Goal: Obtain resource: Download file/media

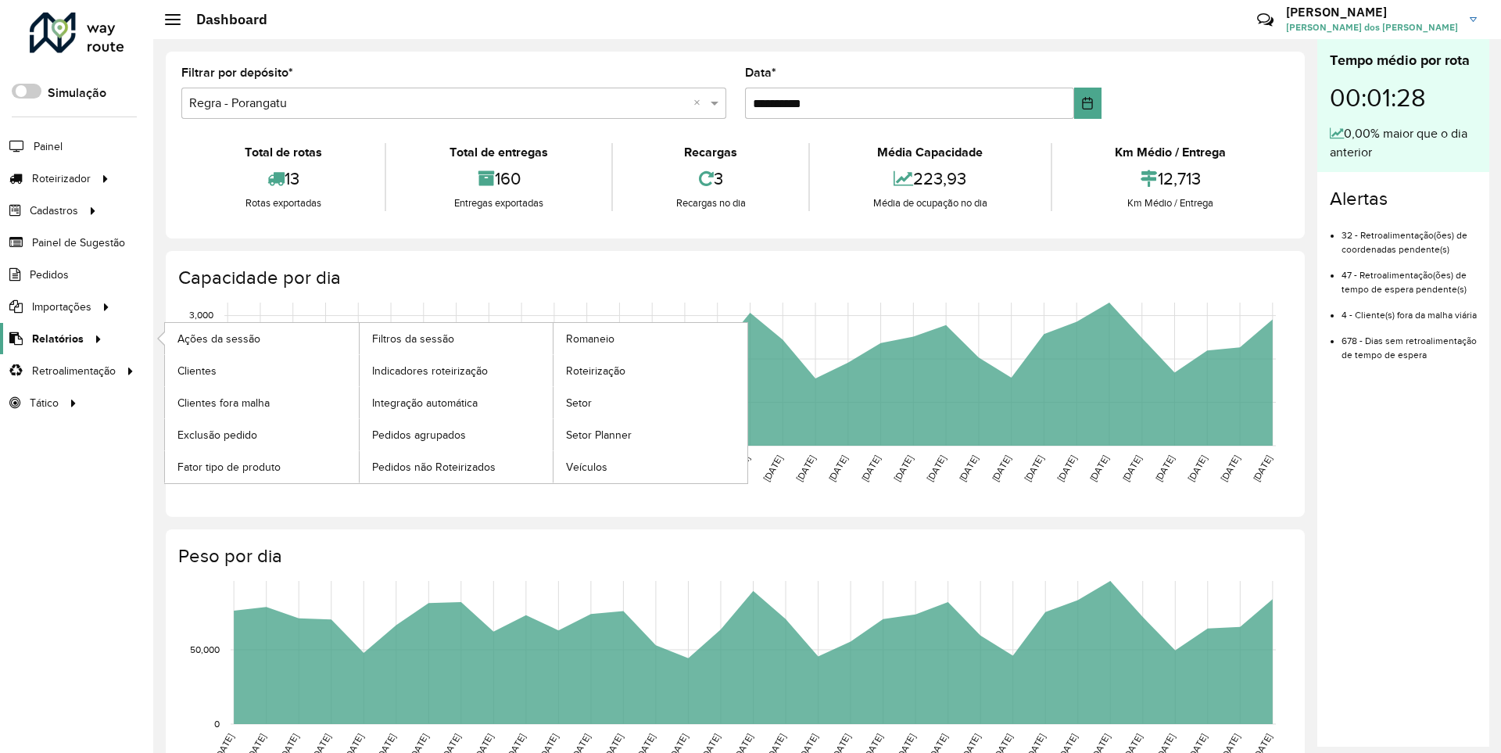
click at [55, 338] on span "Relatórios" at bounding box center [58, 339] width 52 height 16
click at [196, 370] on span "Clientes" at bounding box center [198, 371] width 42 height 16
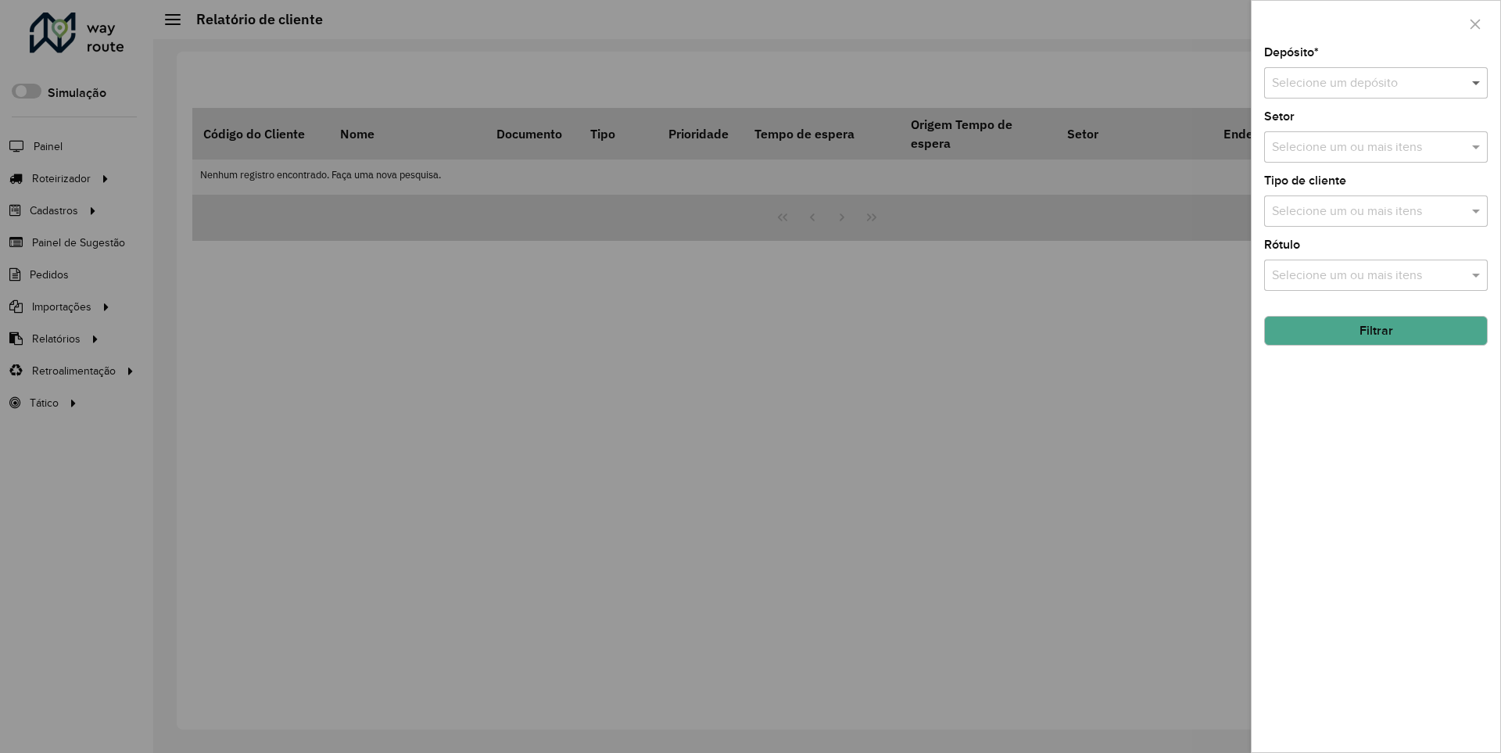
click at [1477, 82] on span at bounding box center [1478, 82] width 20 height 19
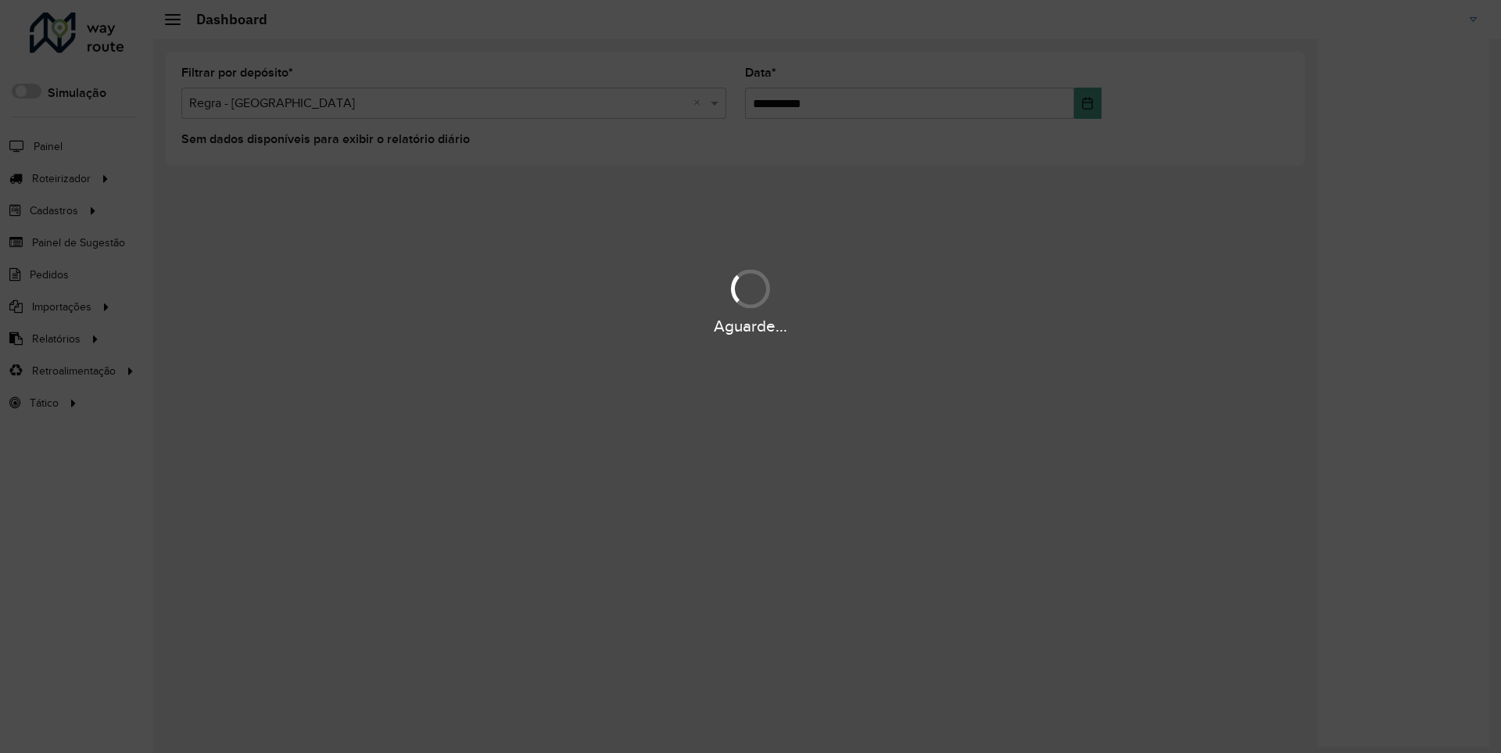
click at [55, 338] on div "Aguarde..." at bounding box center [750, 326] width 1501 height 24
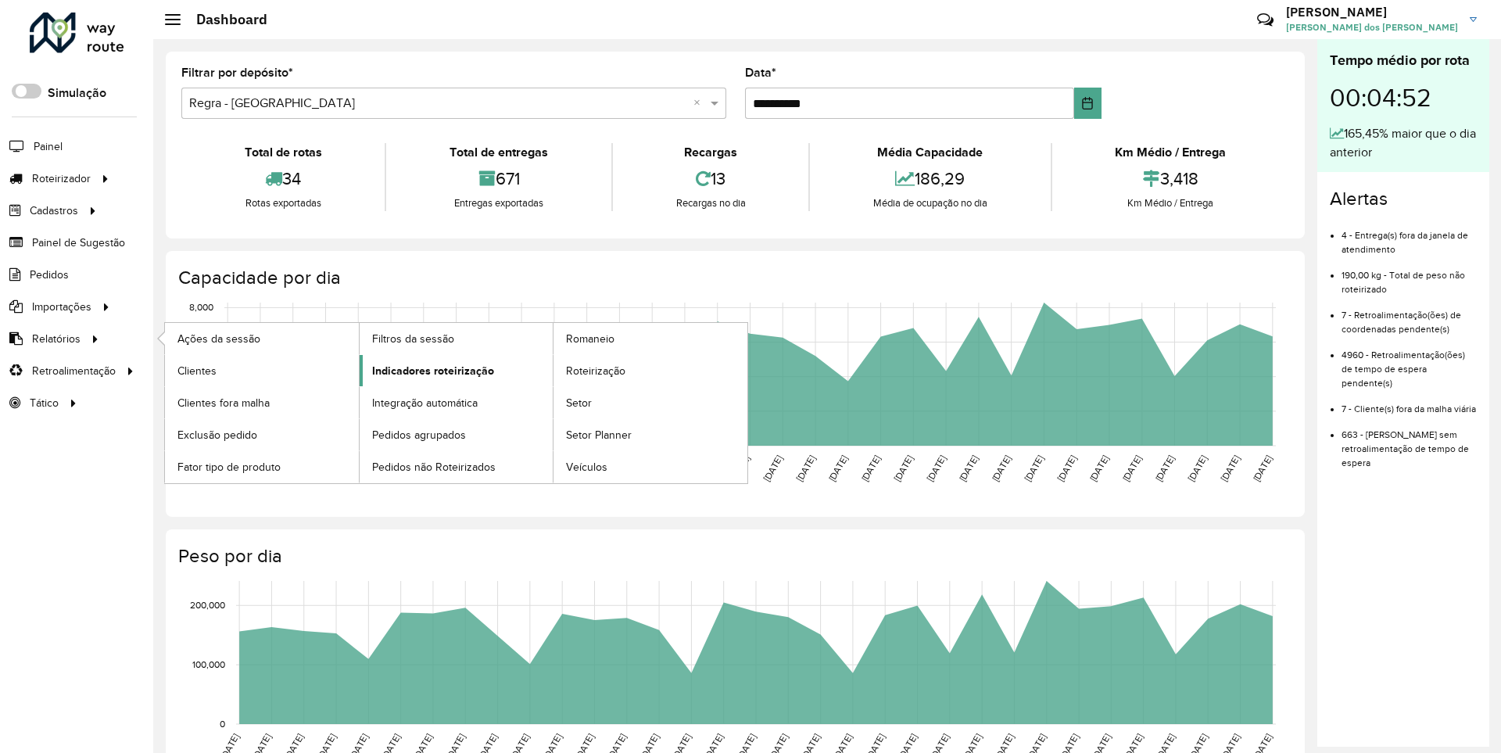
click at [428, 370] on span "Indicadores roteirização" at bounding box center [433, 371] width 122 height 16
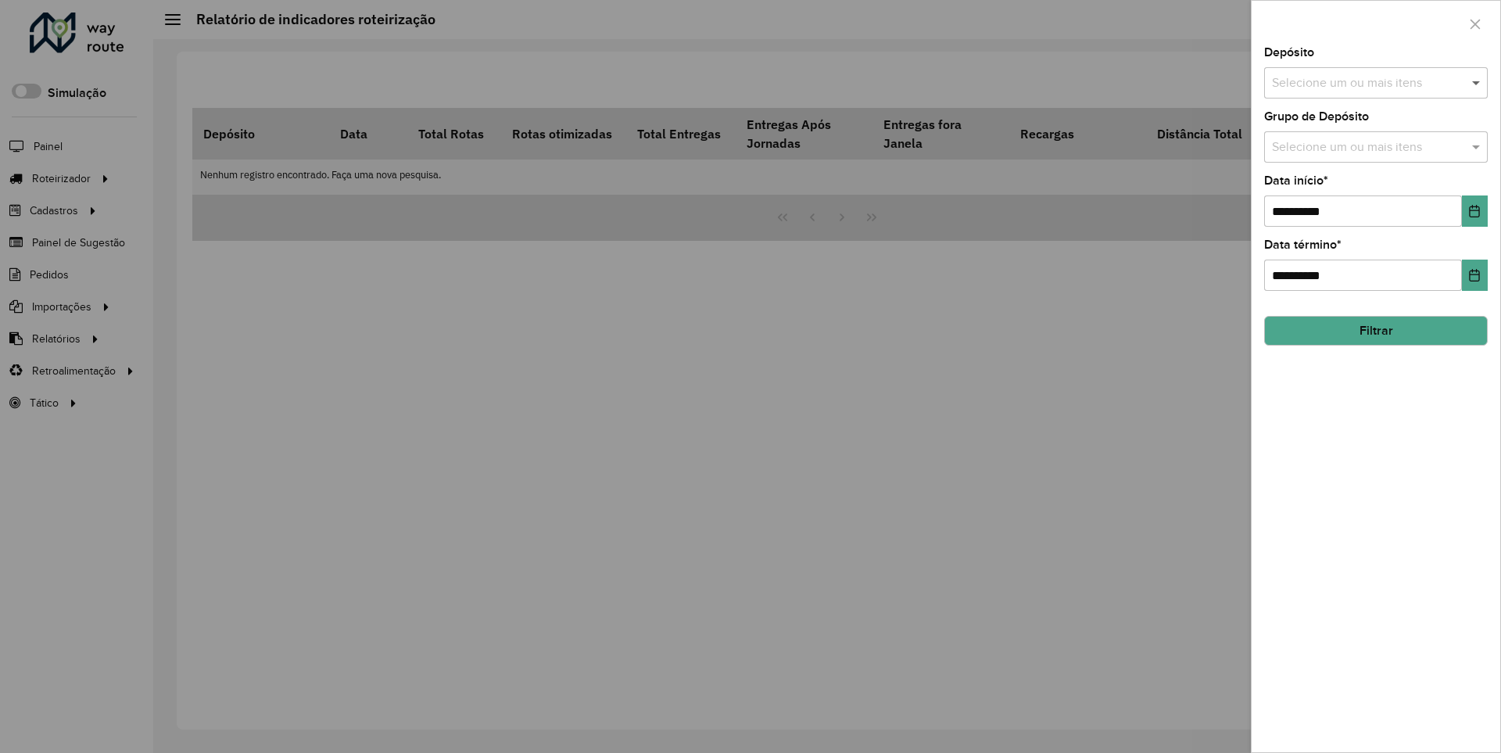
click at [1477, 82] on span at bounding box center [1478, 82] width 20 height 19
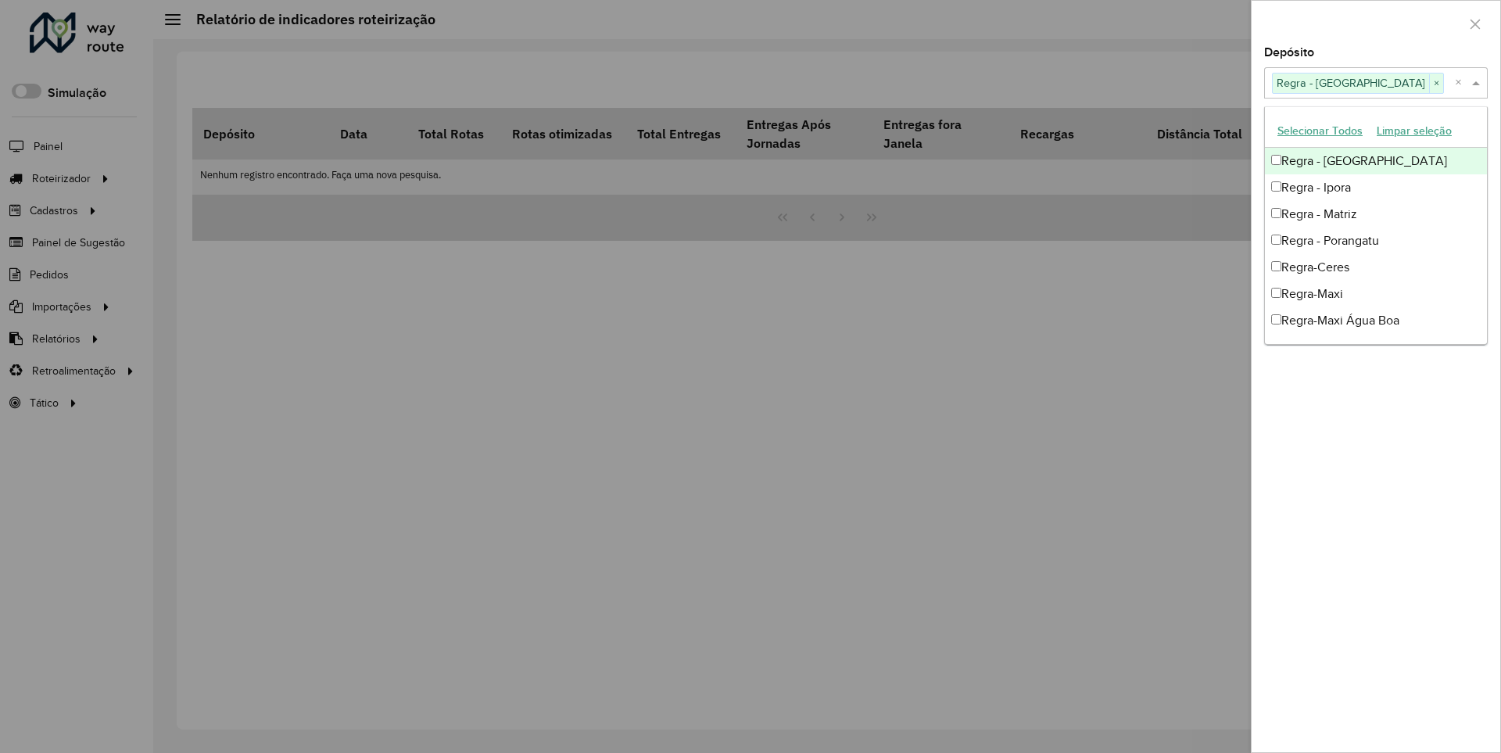
click at [1375, 23] on div at bounding box center [1375, 24] width 249 height 46
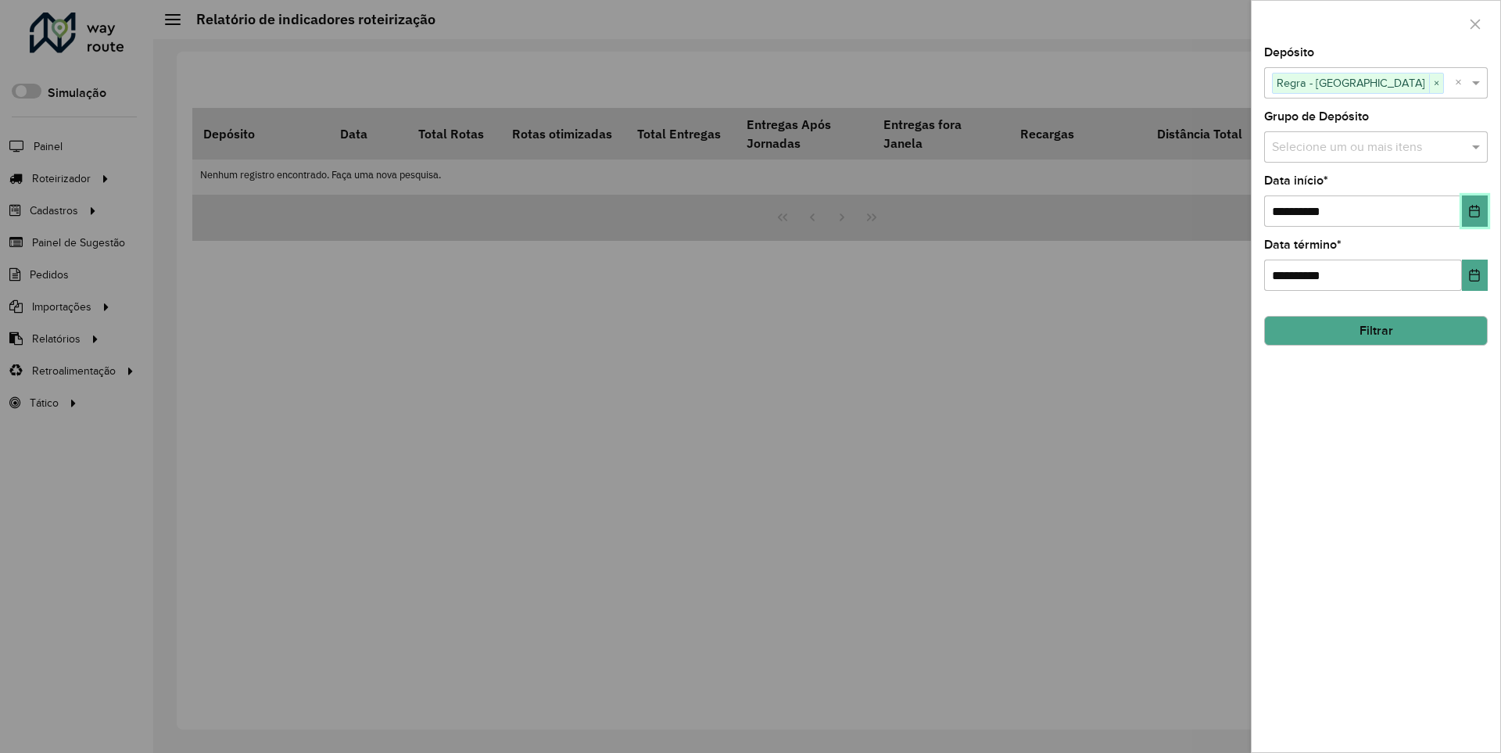
click at [1473, 210] on icon "Choose Date" at bounding box center [1475, 211] width 10 height 13
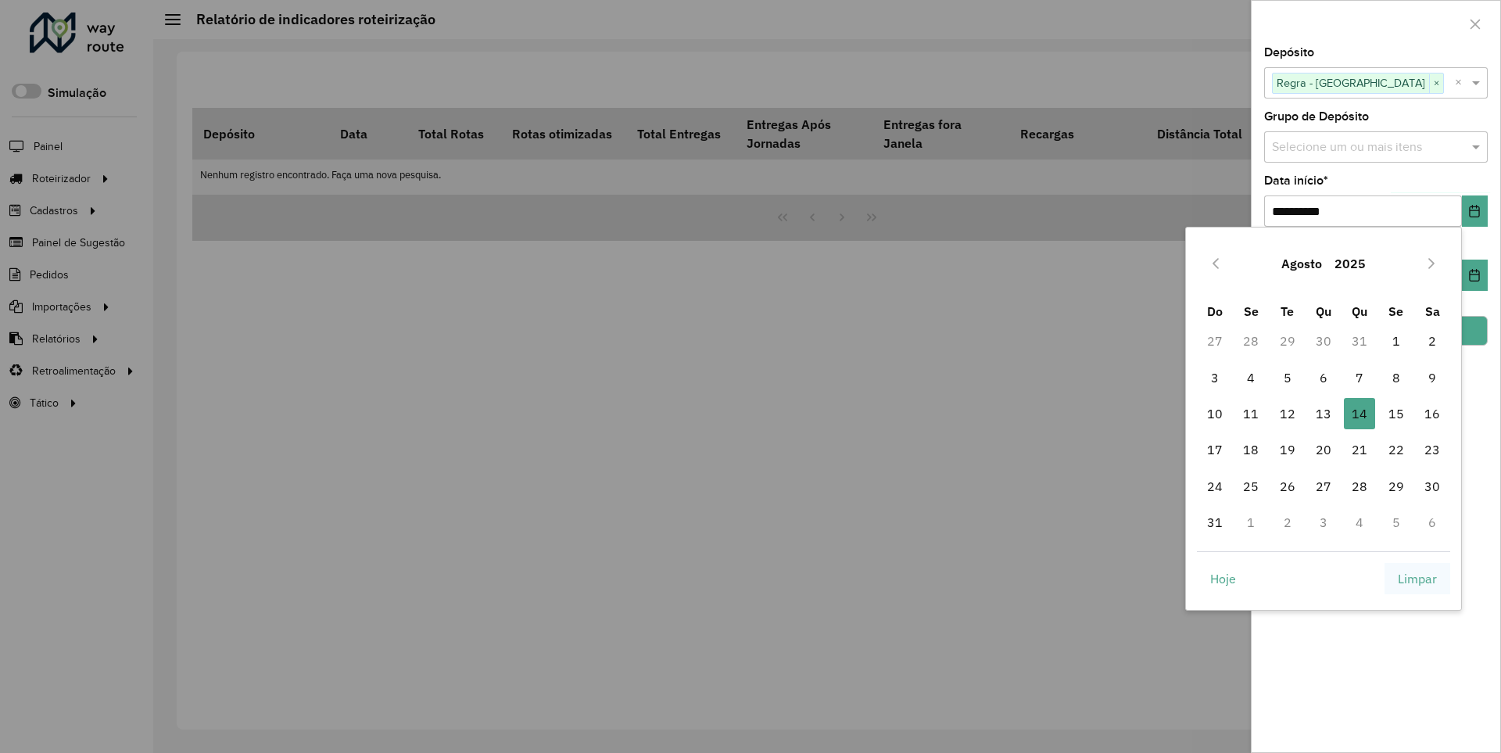
click at [1417, 578] on span "Limpar" at bounding box center [1417, 578] width 39 height 19
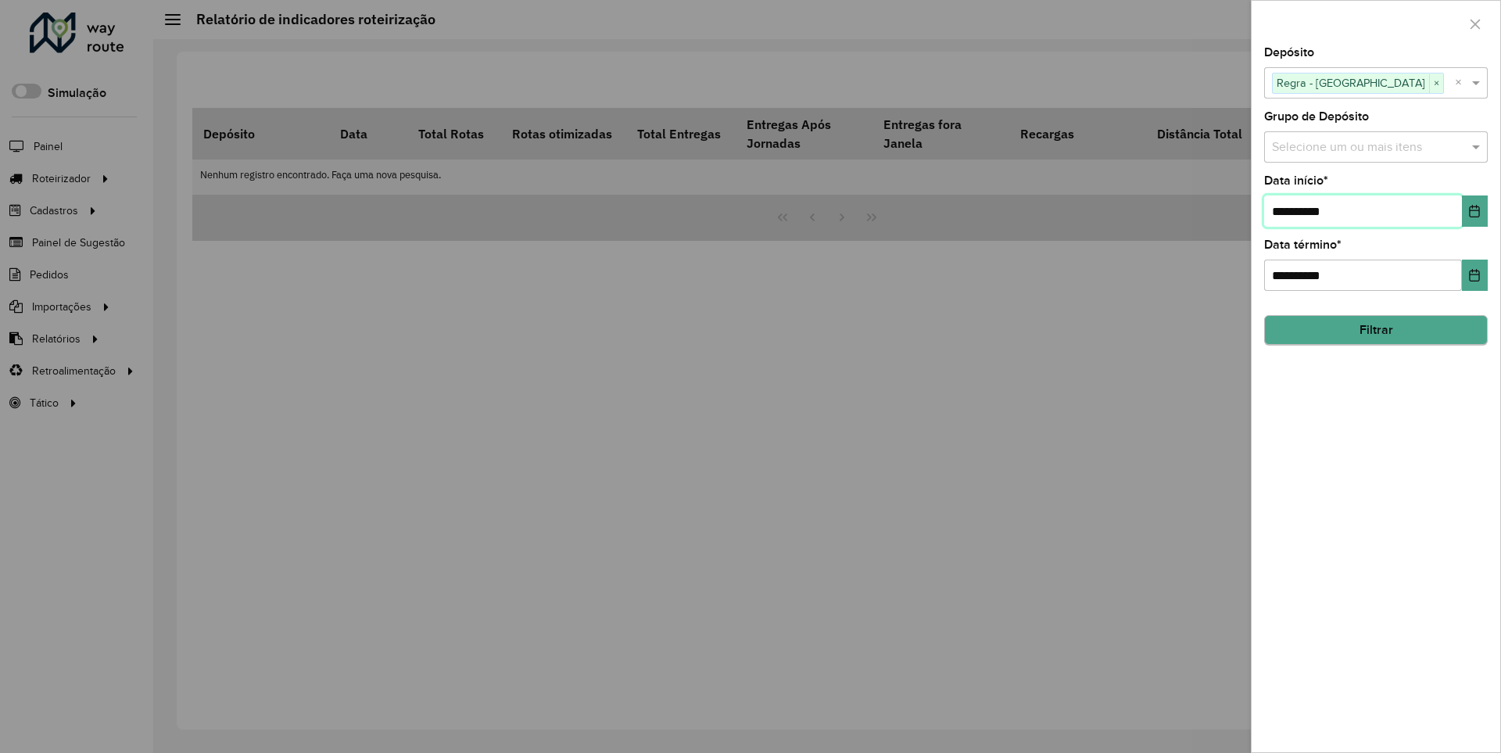
type input "**********"
click at [1375, 330] on button "Filtrar" at bounding box center [1376, 331] width 224 height 30
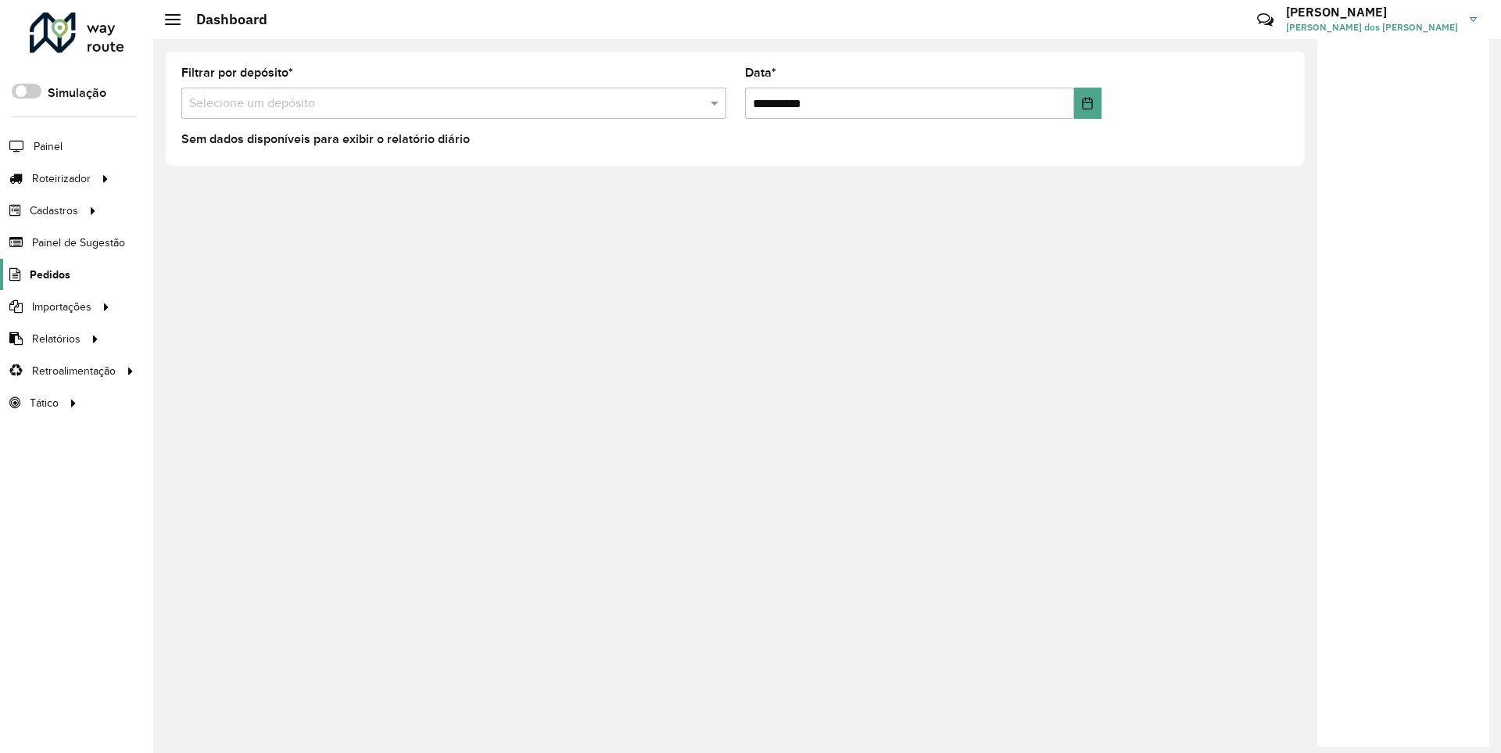
click at [48, 274] on span "Pedidos" at bounding box center [50, 275] width 41 height 16
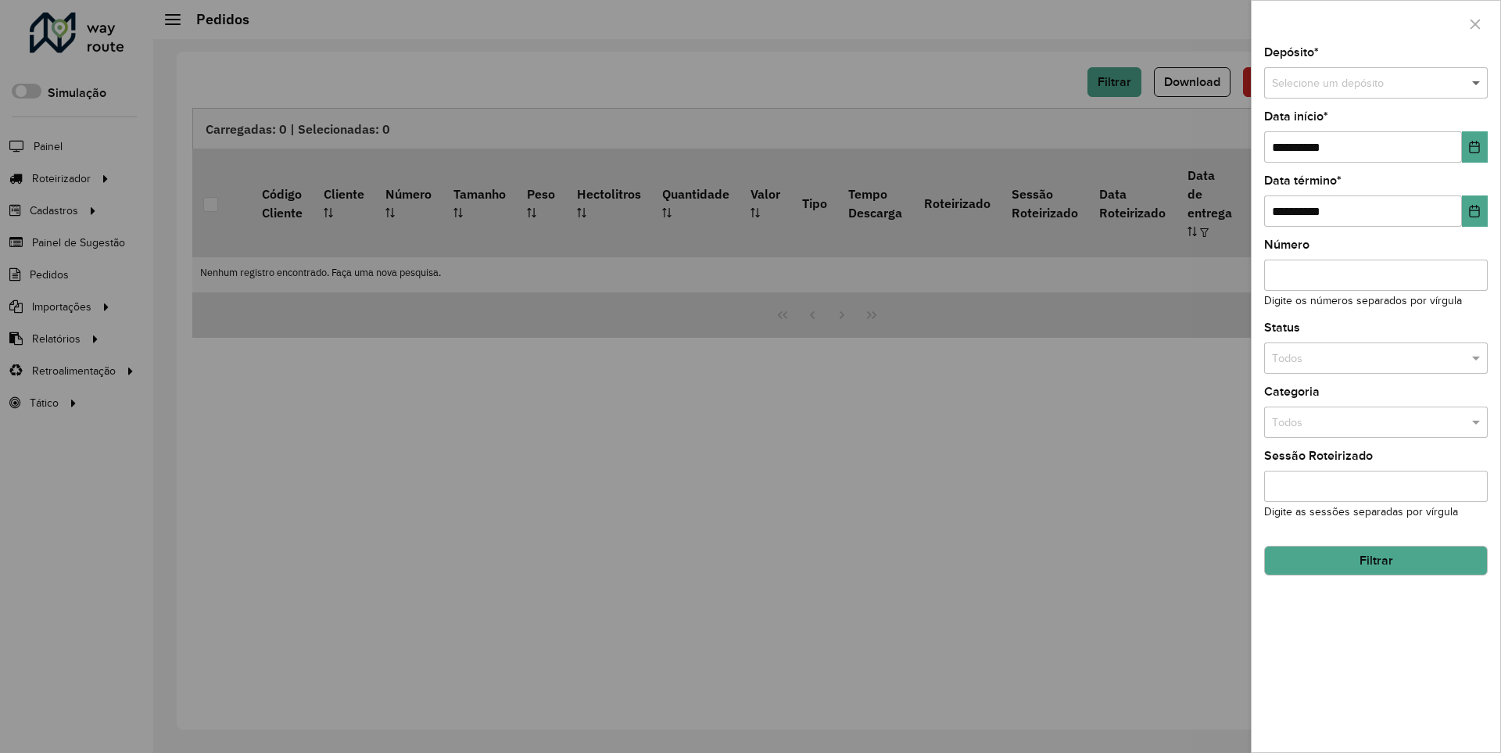
click at [1477, 83] on span at bounding box center [1478, 83] width 20 height 17
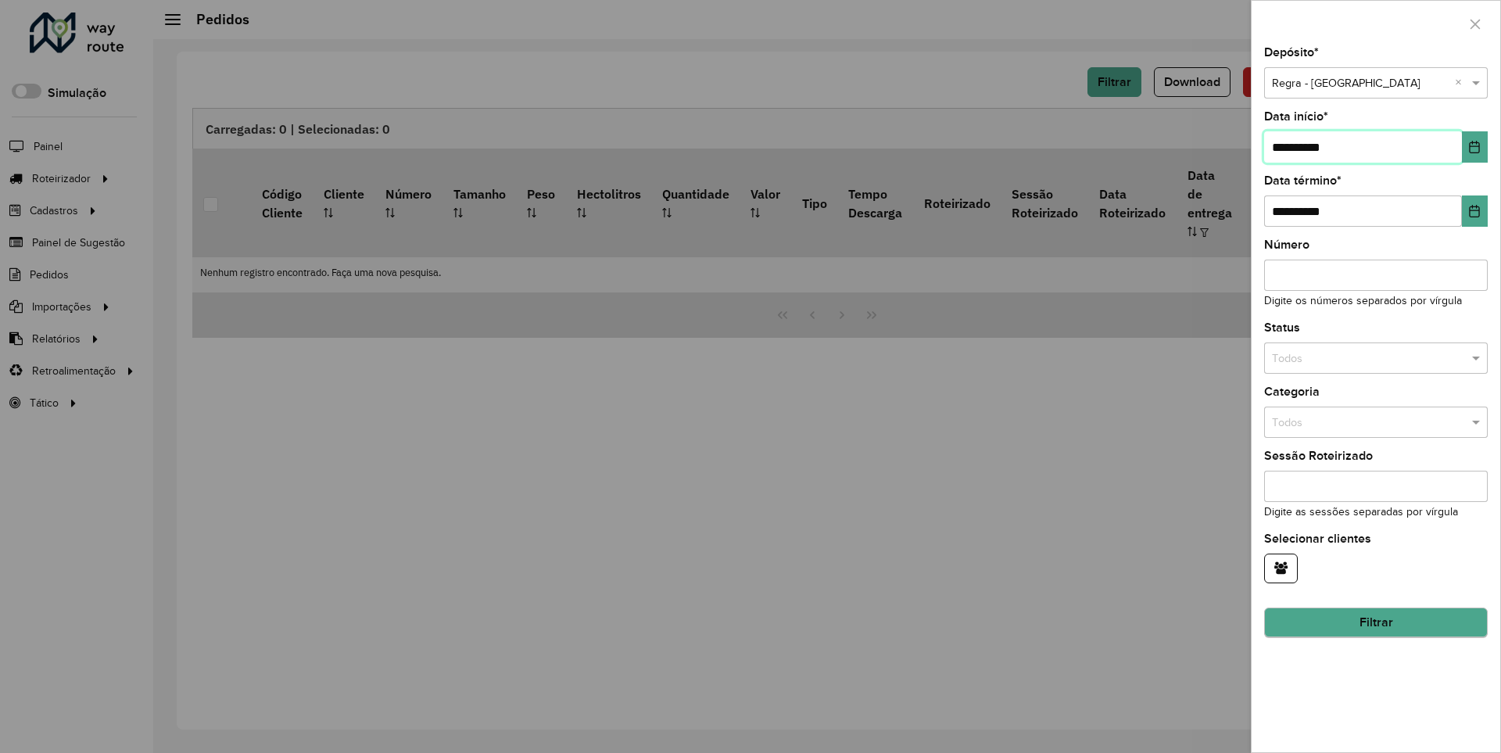
type input "**********"
click at [1375, 622] on button "Filtrar" at bounding box center [1376, 623] width 224 height 30
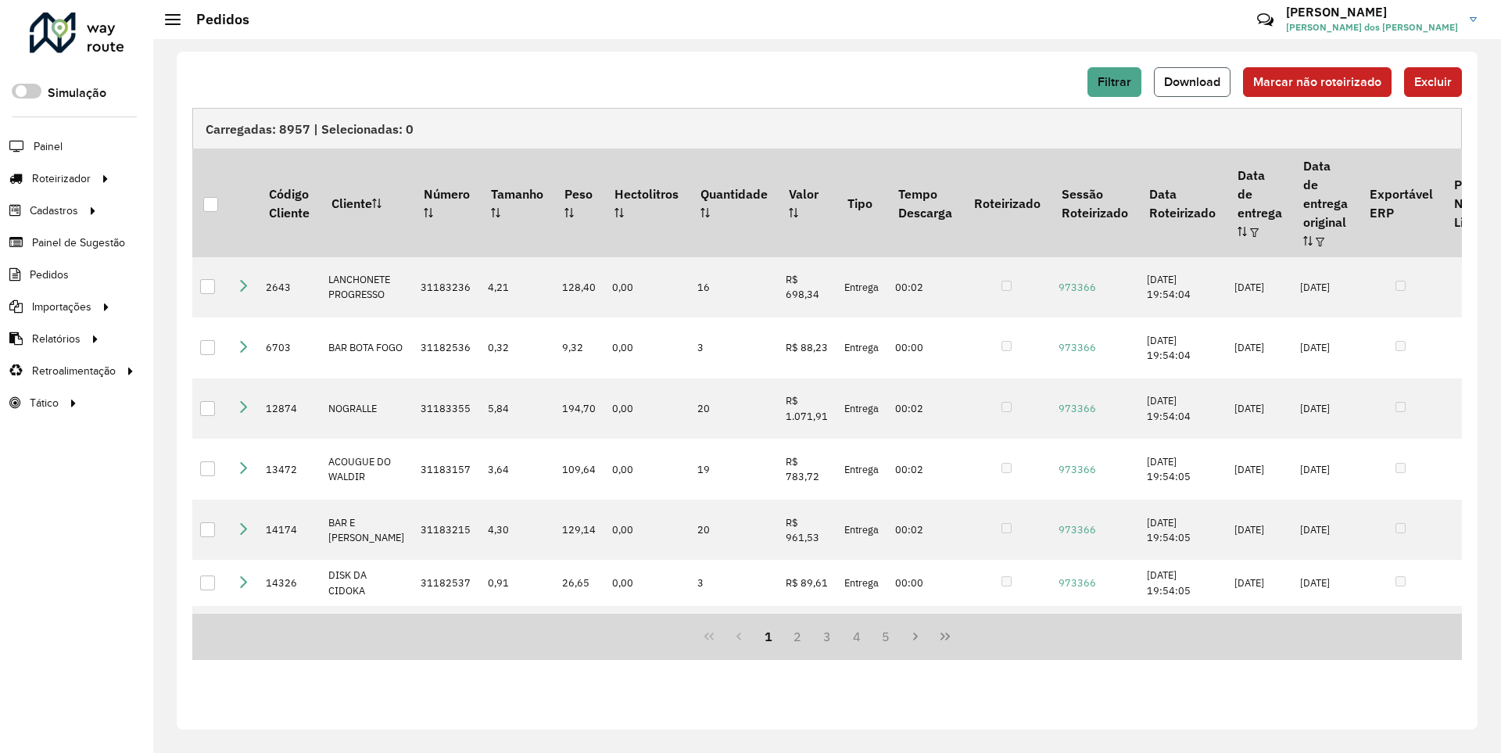
click at [1194, 81] on span "Download" at bounding box center [1192, 81] width 56 height 13
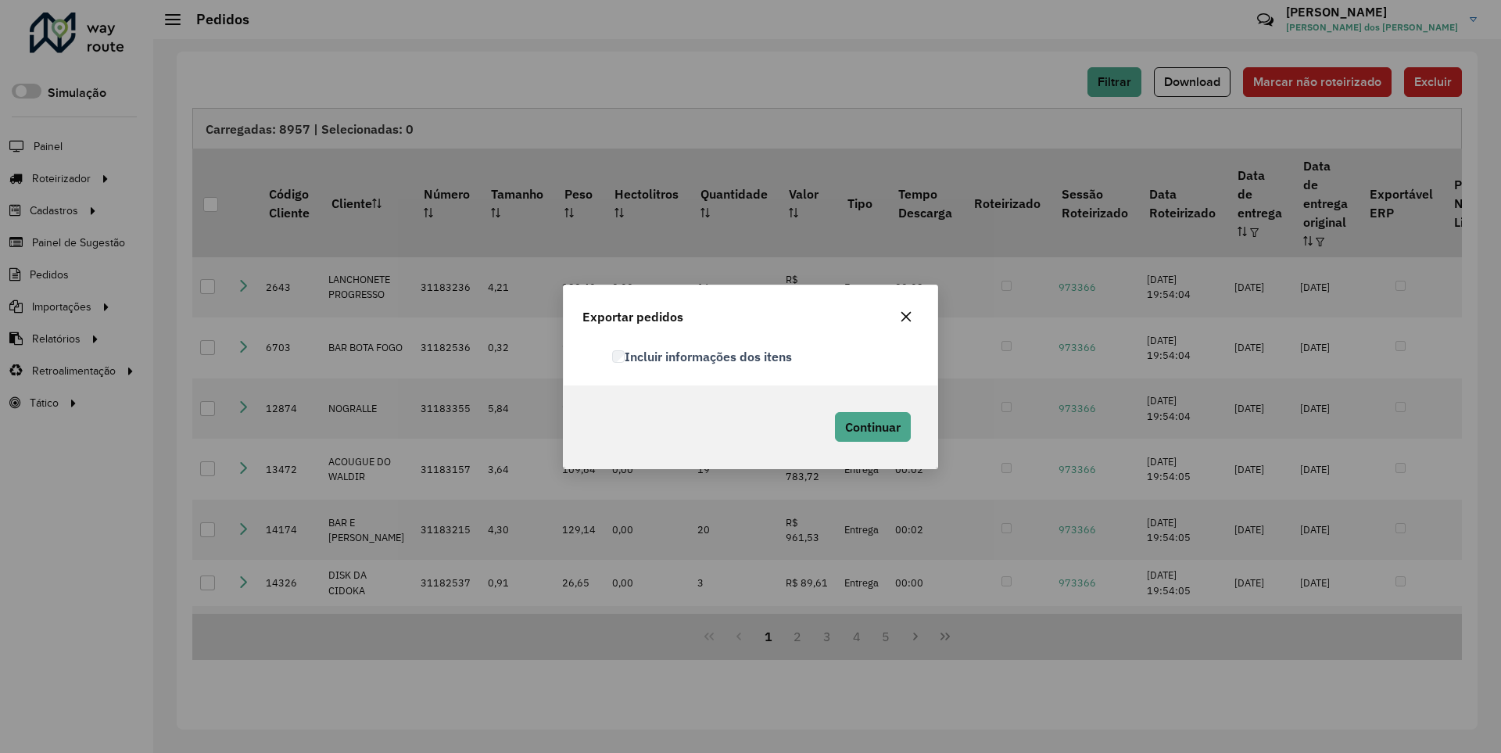
click at [703, 356] on label "Incluir informações dos itens" at bounding box center [702, 356] width 180 height 19
click at [871, 426] on span "Continuar" at bounding box center [873, 427] width 56 height 16
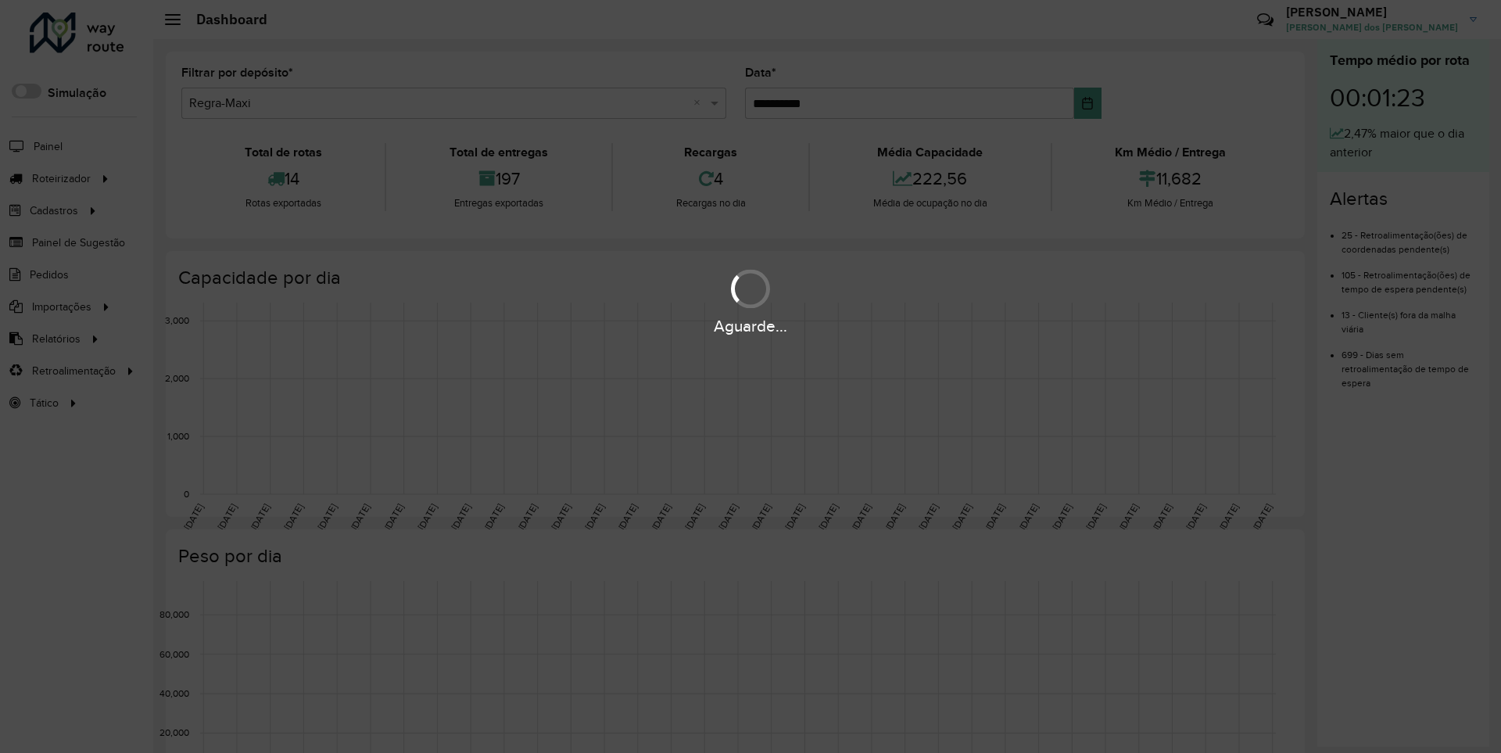
click at [55, 338] on div "Aguarde..." at bounding box center [750, 326] width 1501 height 24
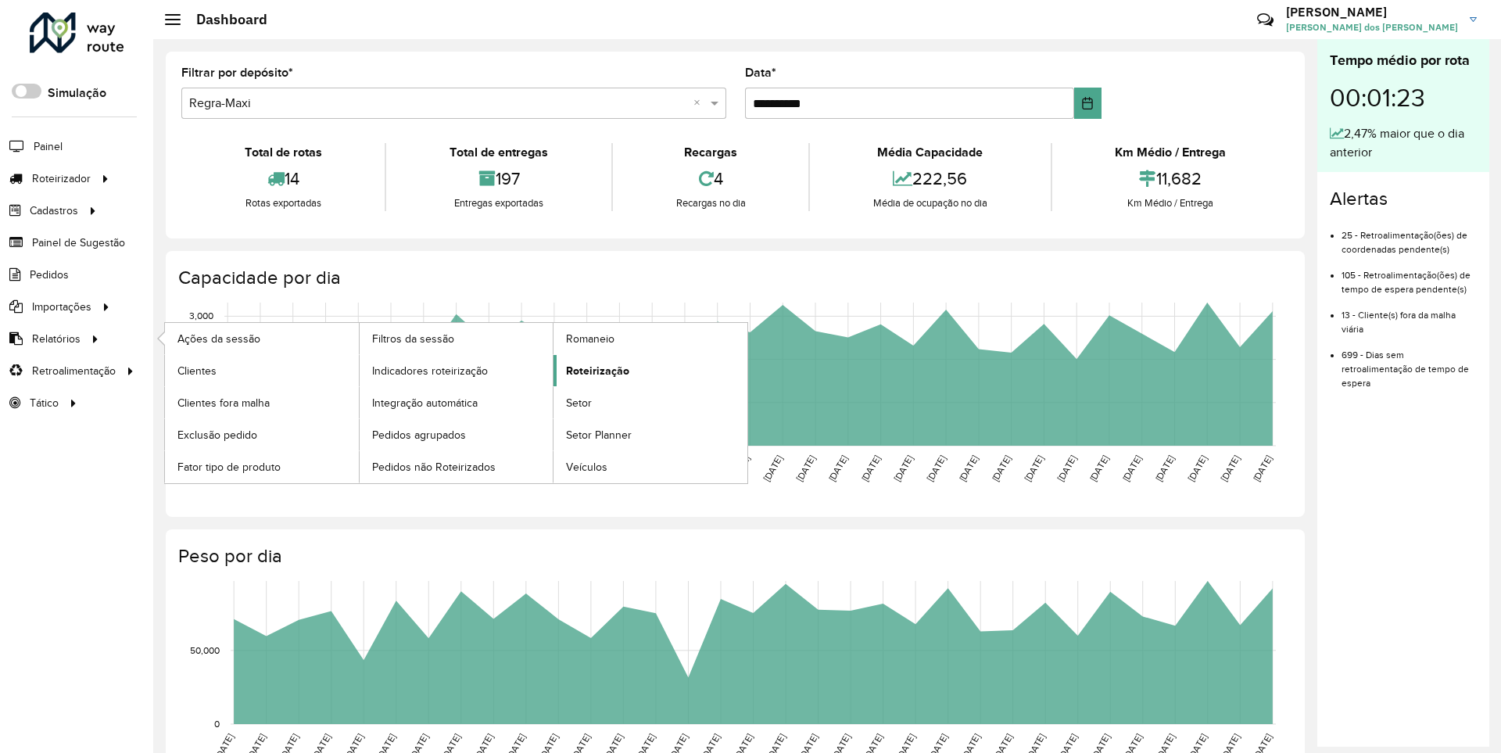
click at [595, 370] on span "Roteirização" at bounding box center [597, 371] width 63 height 16
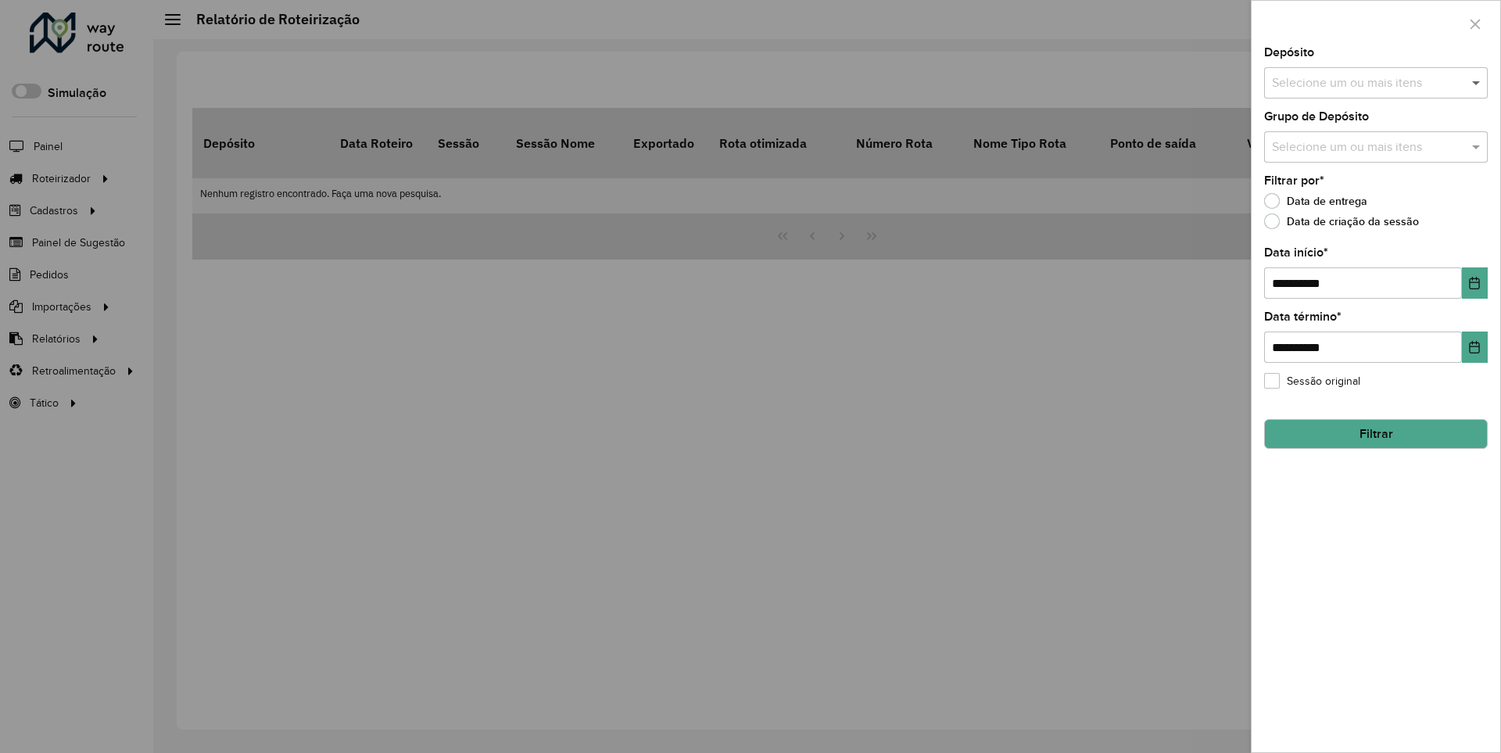
click at [1477, 82] on span at bounding box center [1478, 82] width 20 height 19
click at [1473, 282] on icon "Choose Date" at bounding box center [1475, 283] width 10 height 13
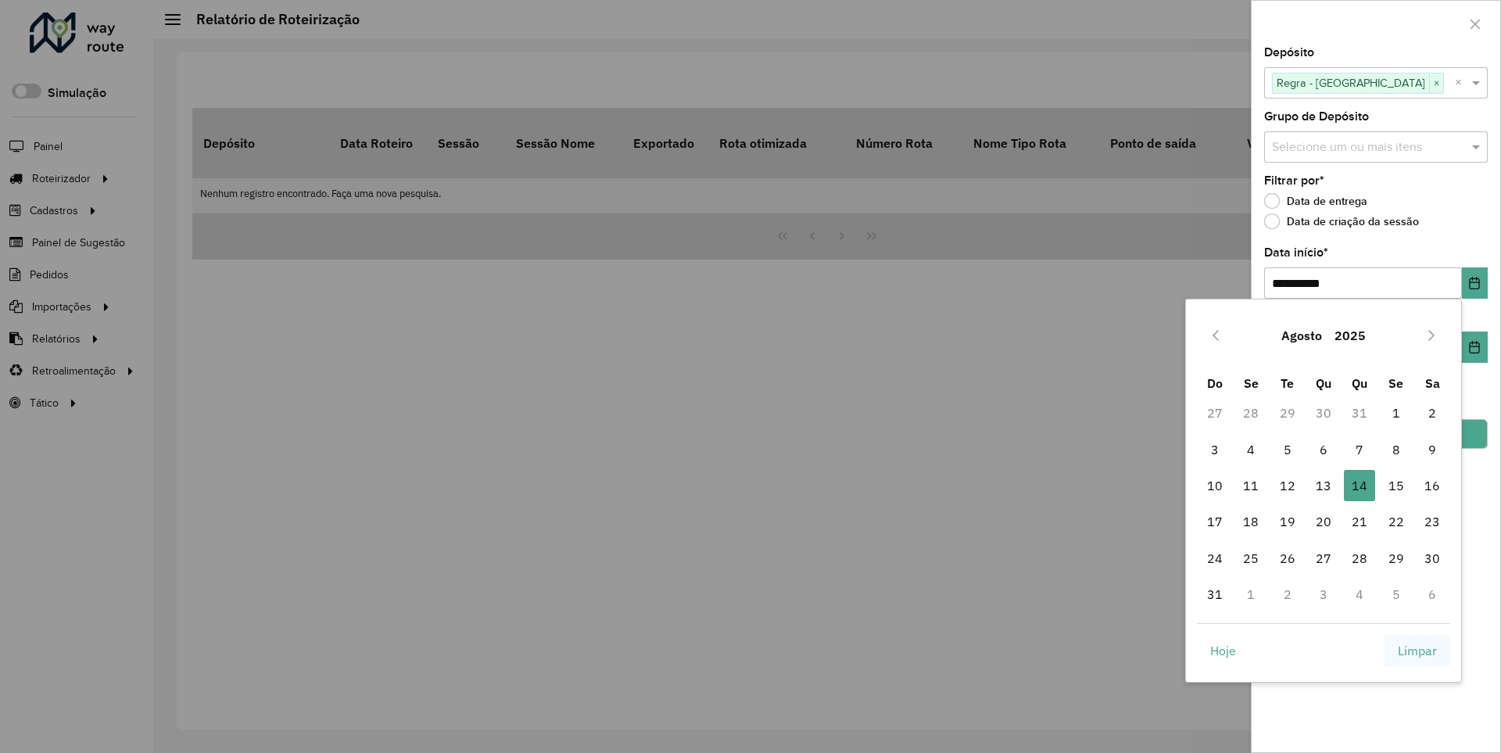
click at [1417, 650] on span "Limpar" at bounding box center [1417, 650] width 39 height 19
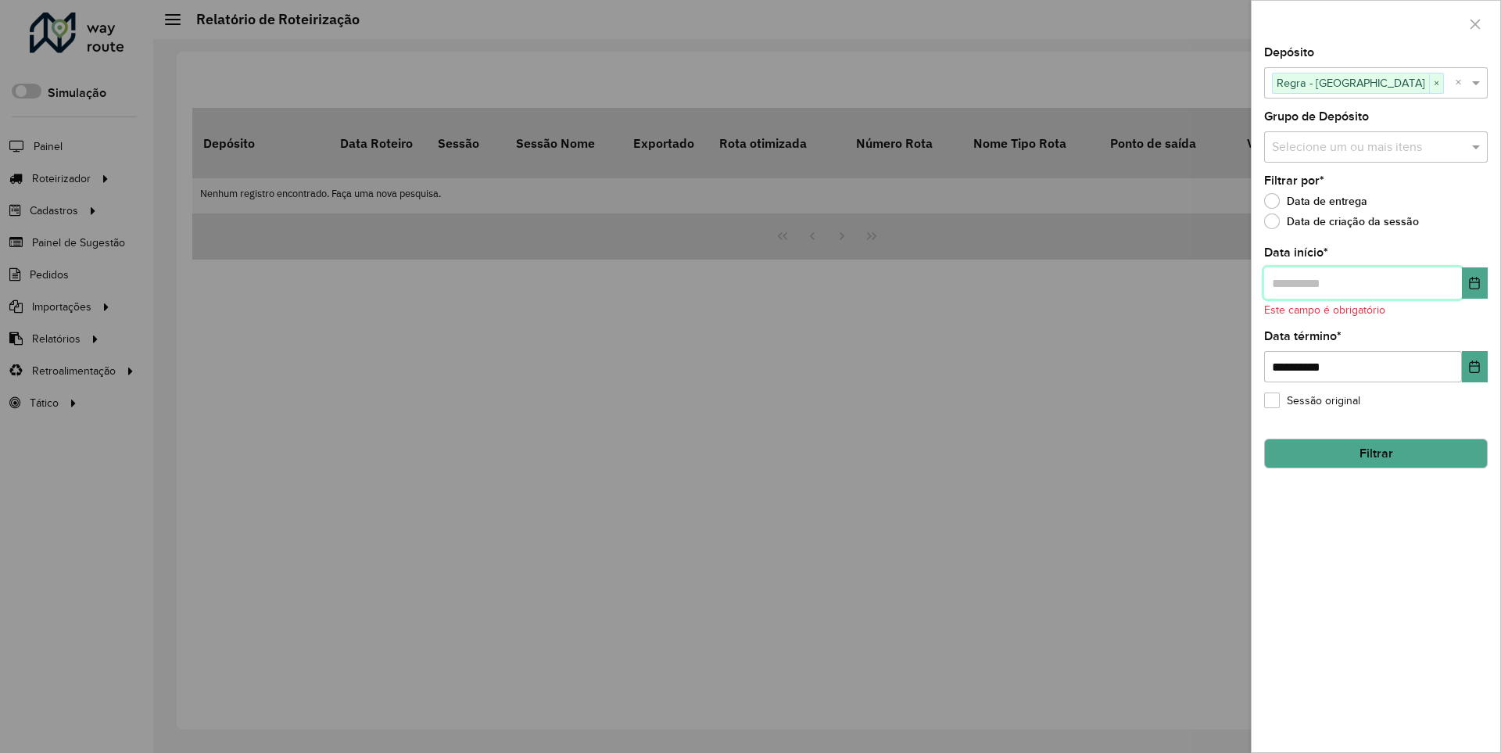
click at [1362, 282] on input "text" at bounding box center [1363, 282] width 198 height 31
type input "**********"
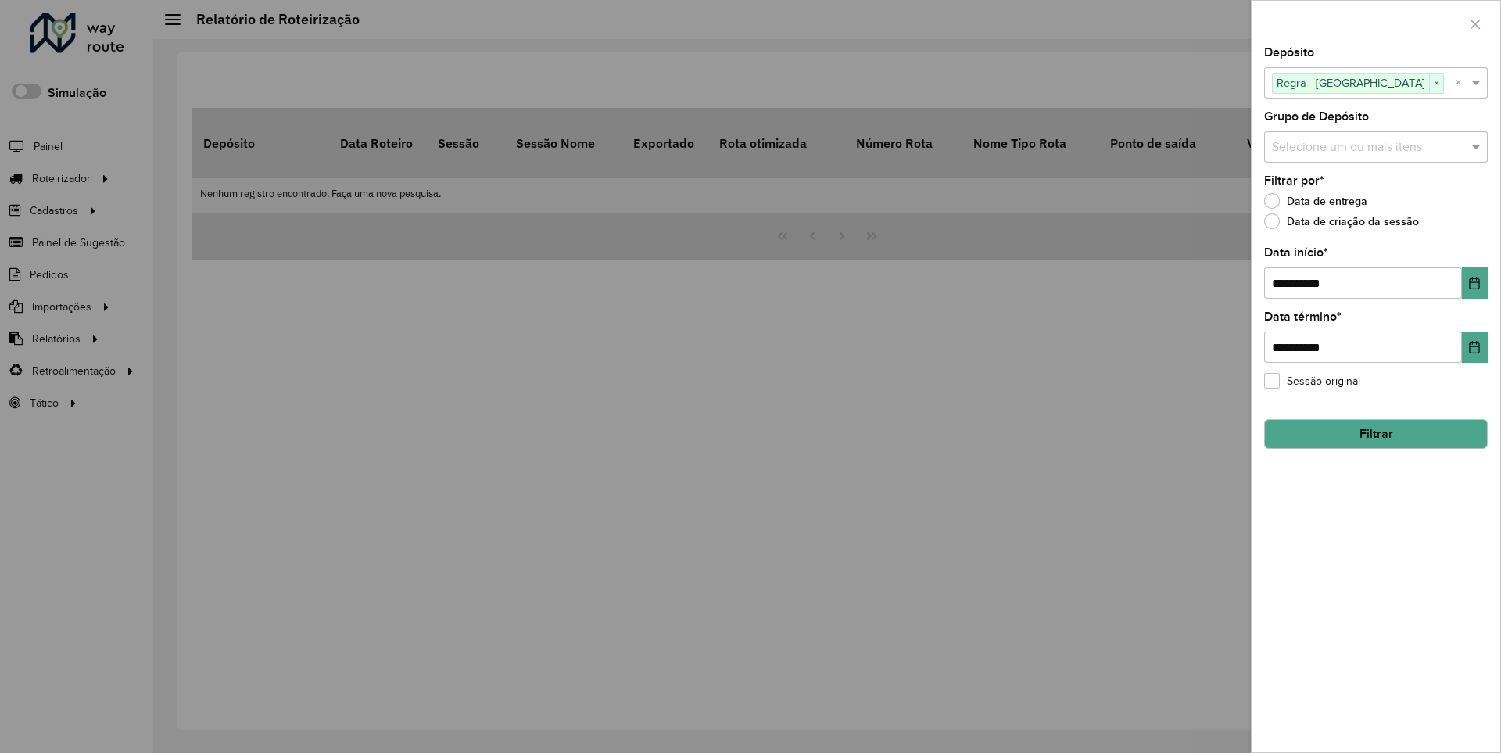
click at [1375, 433] on button "Filtrar" at bounding box center [1376, 434] width 224 height 30
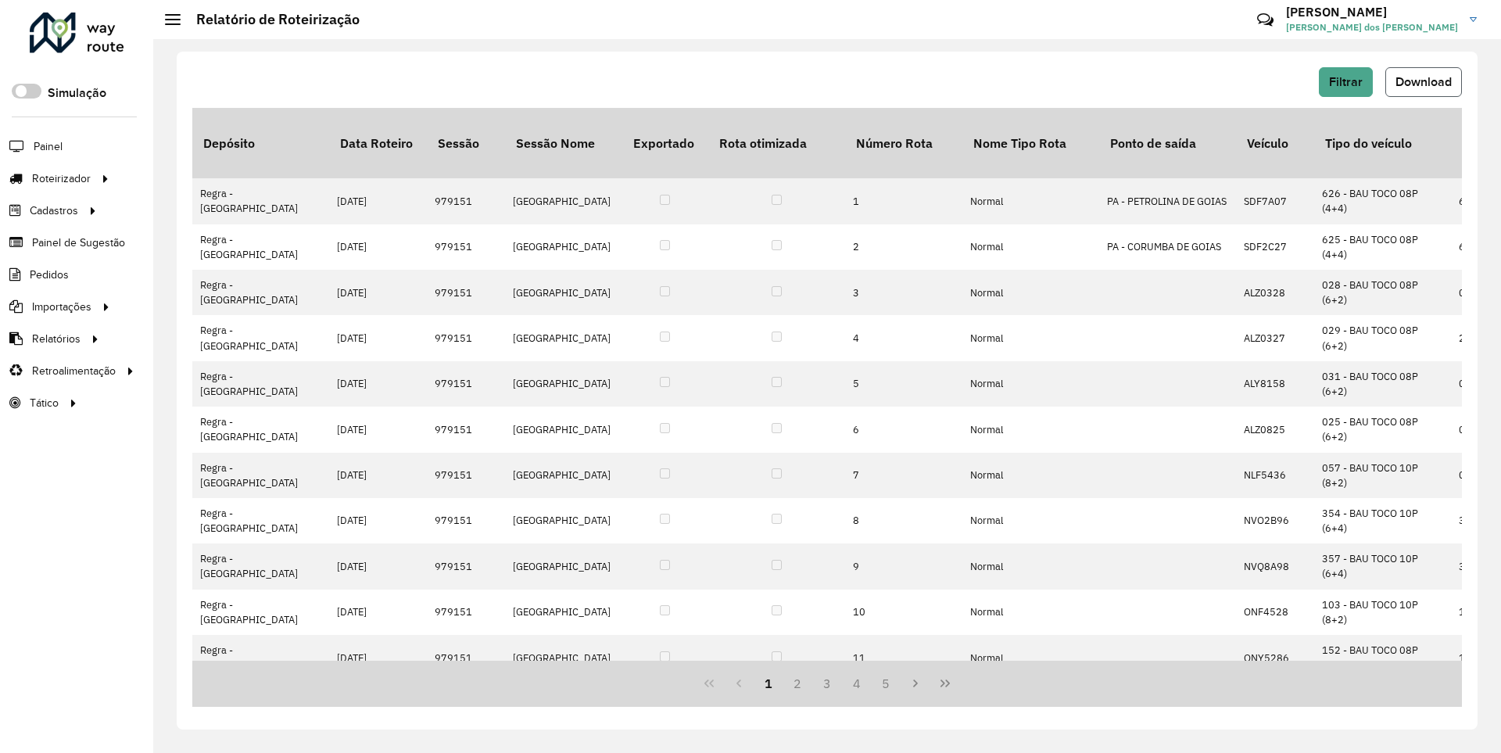
click at [1422, 81] on span "Download" at bounding box center [1423, 81] width 56 height 13
